Goal: Find specific page/section: Find specific page/section

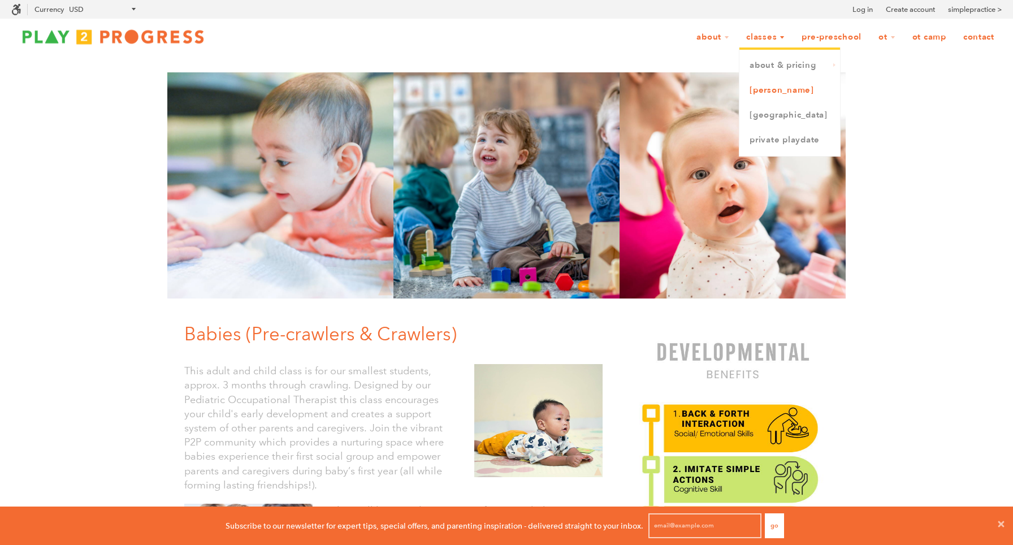
click at [766, 90] on link "[PERSON_NAME]" at bounding box center [789, 90] width 101 height 25
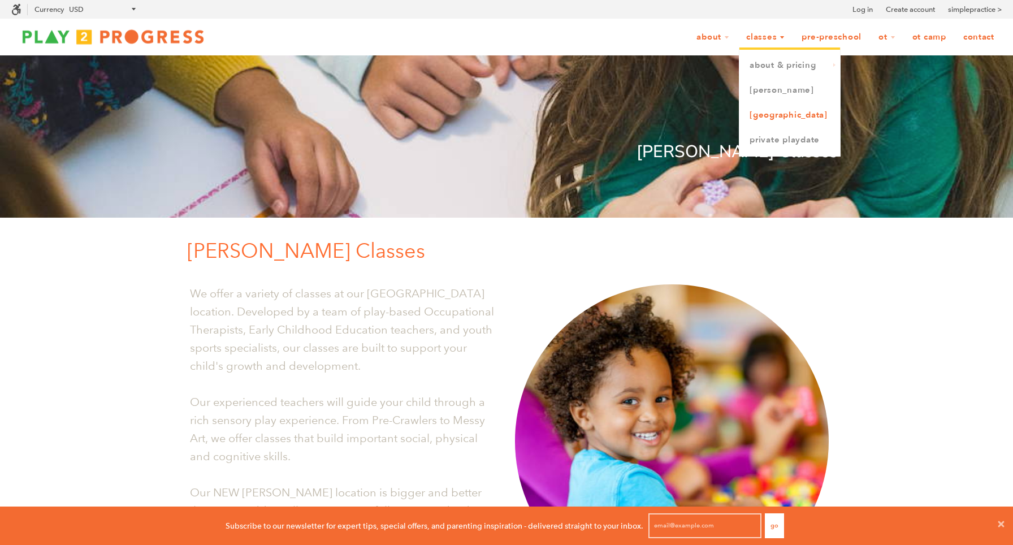
click at [769, 116] on link "[GEOGRAPHIC_DATA]" at bounding box center [789, 115] width 101 height 25
